Goal: Information Seeking & Learning: Learn about a topic

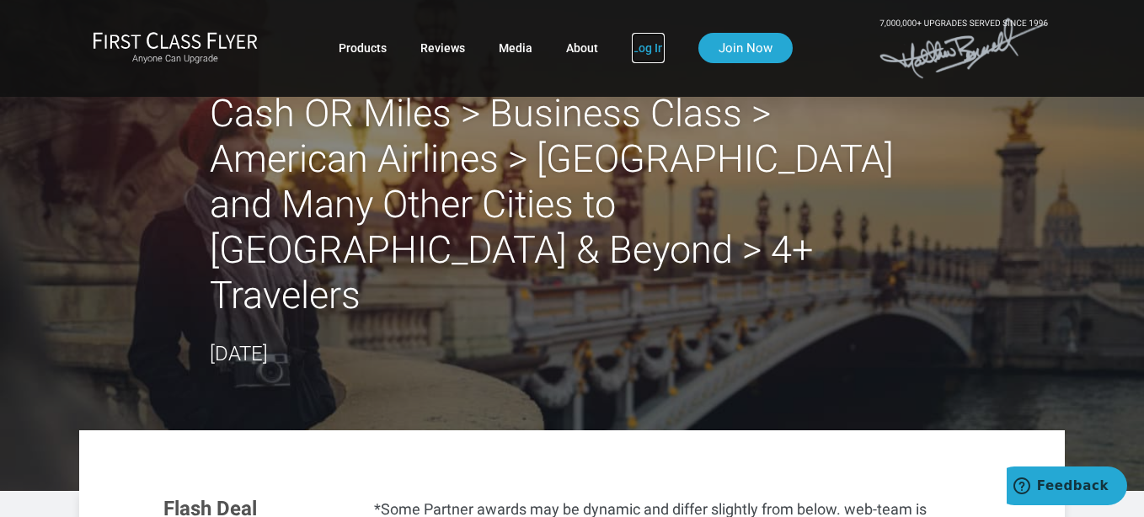
click at [641, 52] on link "Log In" at bounding box center [648, 48] width 33 height 30
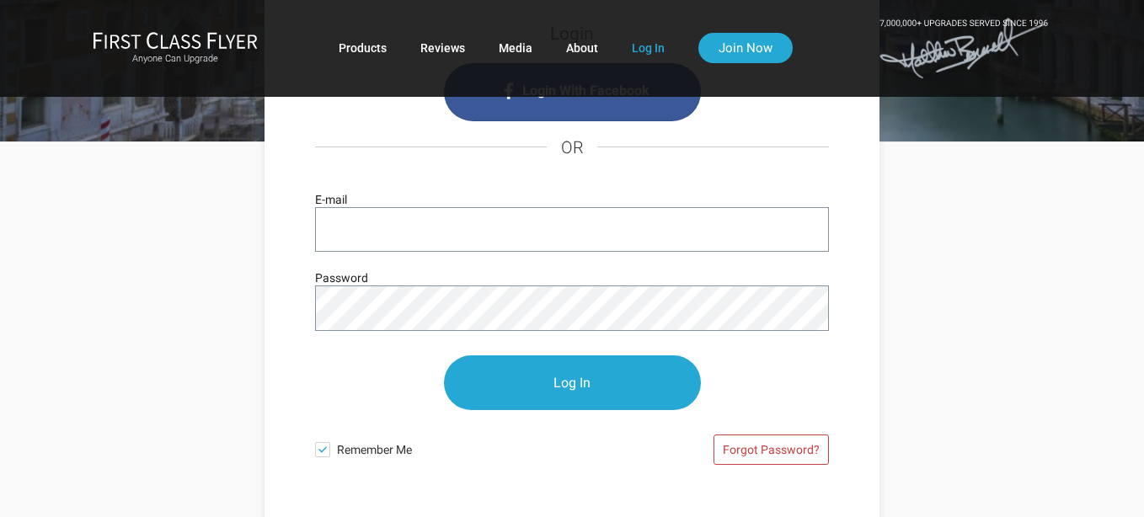
scroll to position [195, 0]
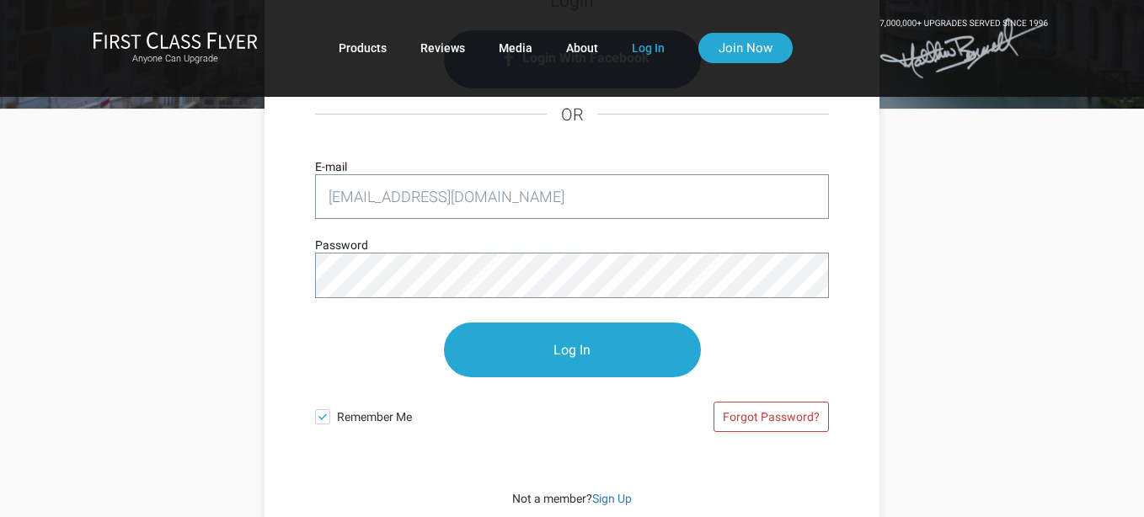
type input "[EMAIL_ADDRESS][DOMAIN_NAME]"
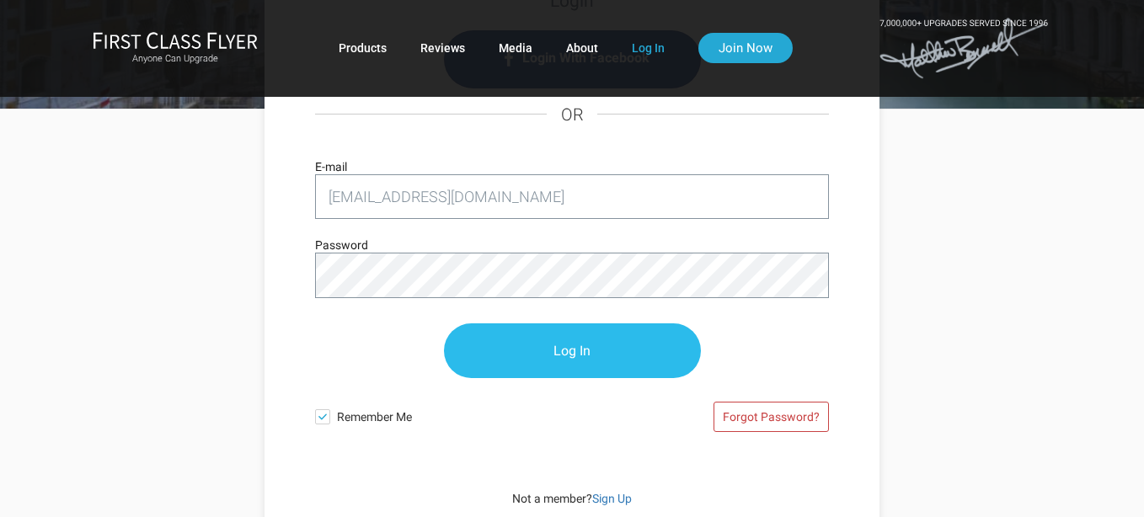
click at [552, 358] on input "Log In" at bounding box center [572, 350] width 257 height 55
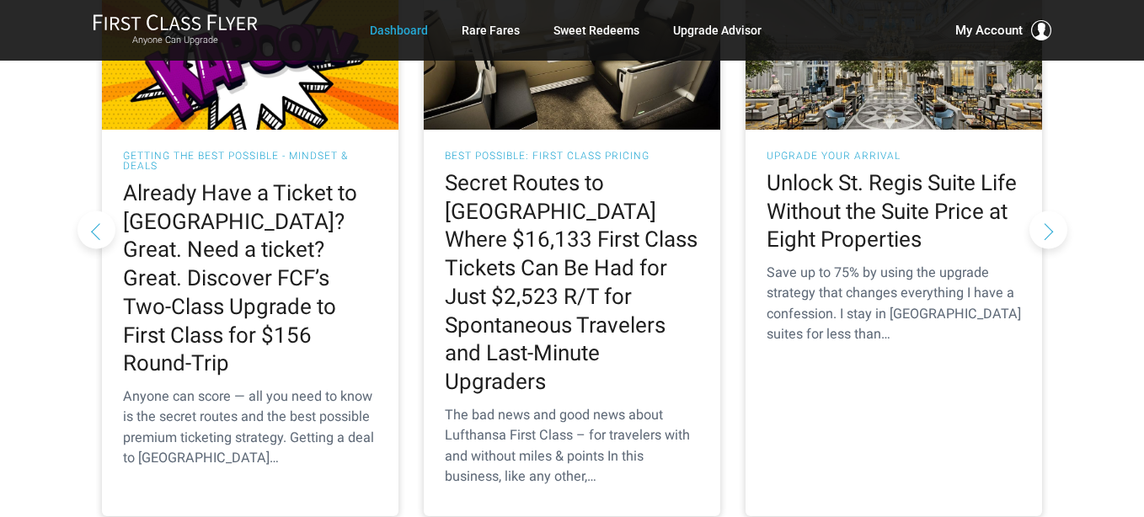
scroll to position [1738, 0]
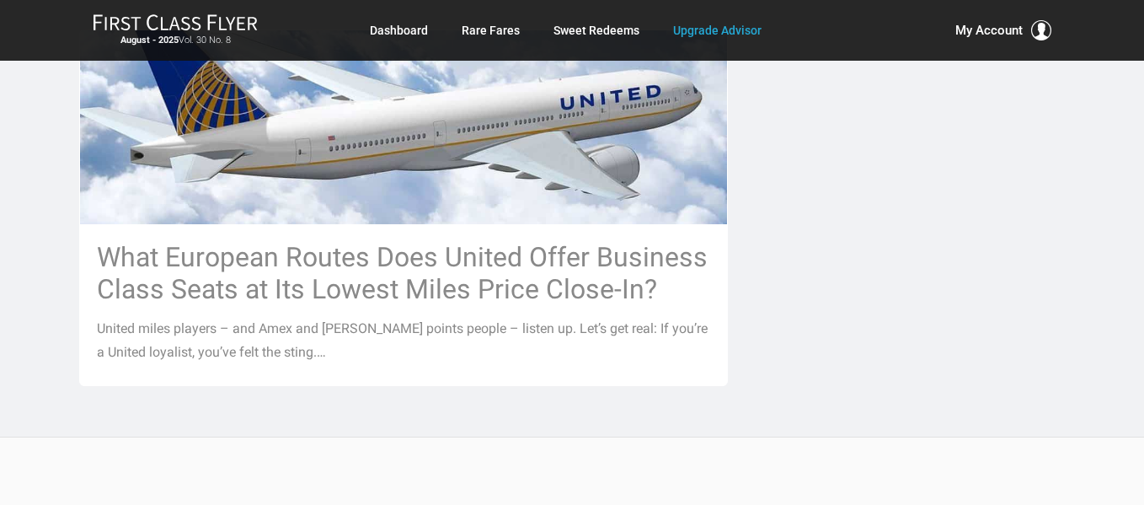
scroll to position [2095, 0]
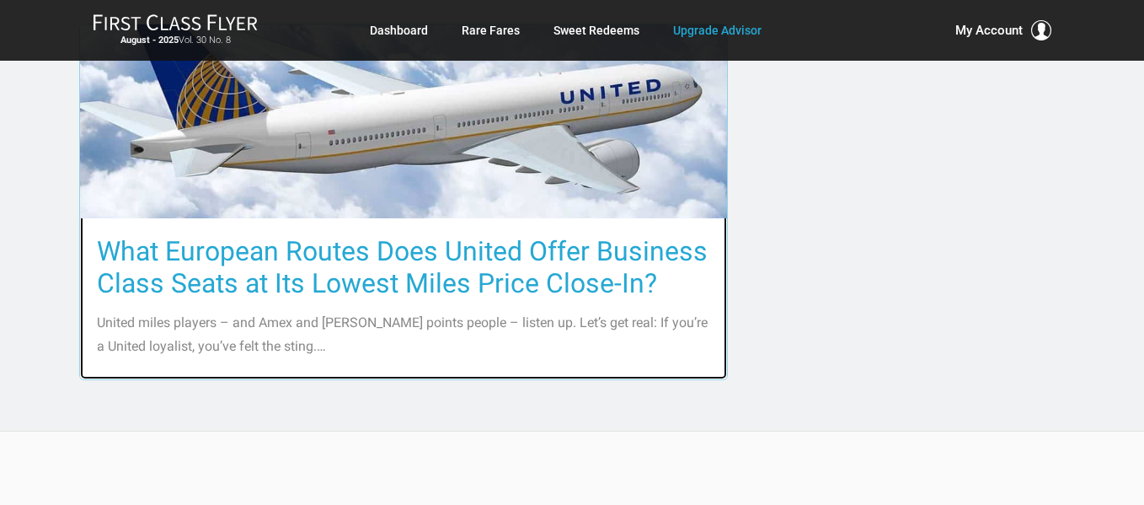
click at [451, 245] on h3 "What European Routes Does United Offer Business Class Seats at Its Lowest Miles…" at bounding box center [403, 267] width 613 height 64
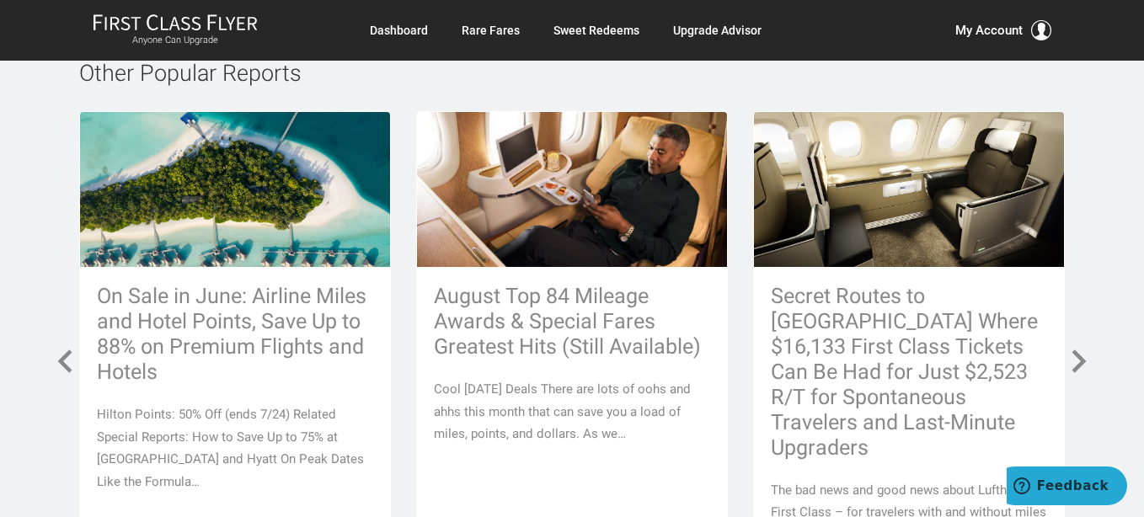
scroll to position [4097, 0]
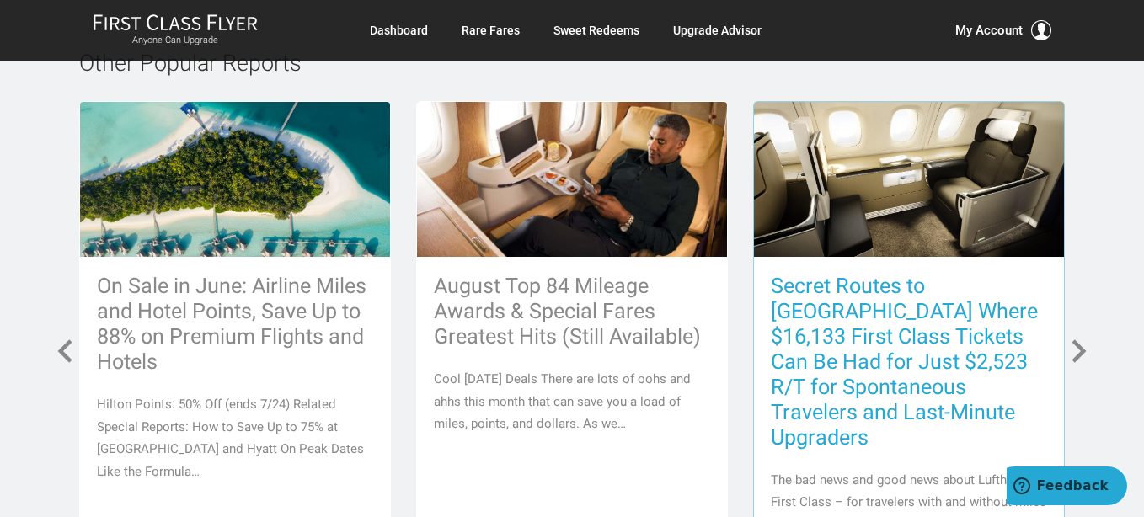
click at [932, 330] on h3 "Secret Routes to [GEOGRAPHIC_DATA] Where $16,133 First Class Tickets Can Be Had…" at bounding box center [909, 362] width 276 height 176
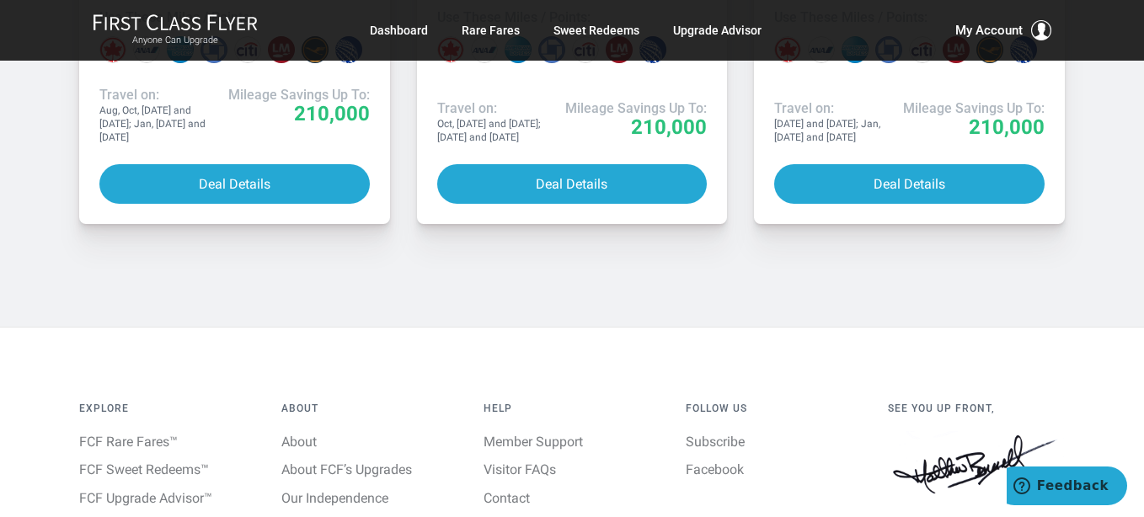
scroll to position [9697, 0]
